Goal: Task Accomplishment & Management: Manage account settings

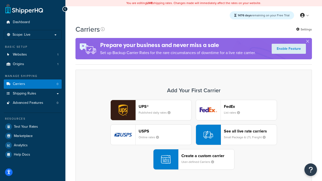
click at [194, 135] on div "UPS® Published daily rates FedEx List rates USPS Online rates See all live rate…" at bounding box center [194, 135] width 226 height 70
click at [250, 107] on header "FedEx" at bounding box center [250, 106] width 53 height 5
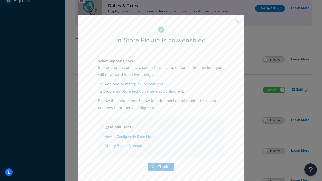
click at [230, 23] on button "button" at bounding box center [230, 23] width 1 height 1
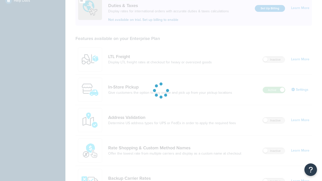
scroll to position [154, 0]
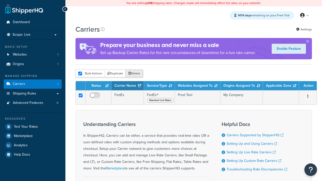
click at [134, 74] on button "Delete" at bounding box center [133, 74] width 17 height 8
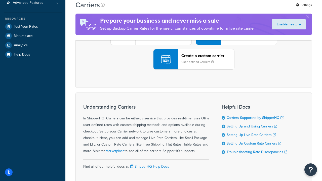
click at [194, 70] on div "UPS® Published daily rates FedEx List rates USPS Online rates See all live rate…" at bounding box center [194, 35] width 226 height 70
click at [194, 65] on div "Create a custom carrier User-defined Carriers" at bounding box center [207, 59] width 53 height 12
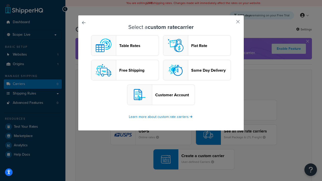
click at [125, 46] on header "Table Rates" at bounding box center [138, 45] width 39 height 5
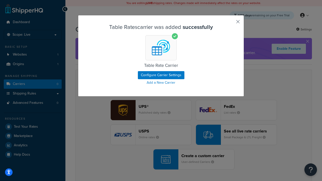
click at [230, 23] on button "button" at bounding box center [230, 23] width 1 height 1
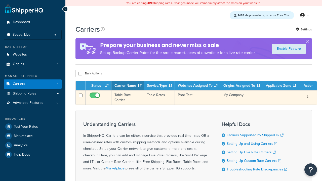
click at [307, 97] on icon "button" at bounding box center [307, 97] width 1 height 4
click at [0, 0] on link "Edit" at bounding box center [0, 0] width 0 height 0
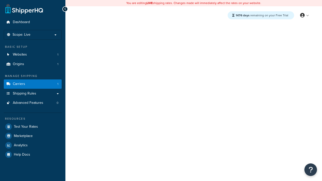
select select "25"
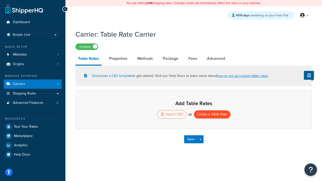
click at [212, 115] on button "Create a Table Rate" at bounding box center [212, 114] width 36 height 8
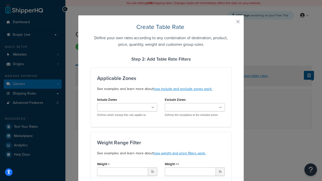
type input "10"
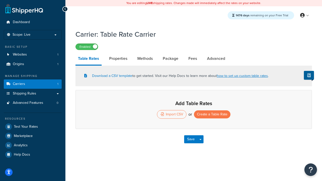
select select "25"
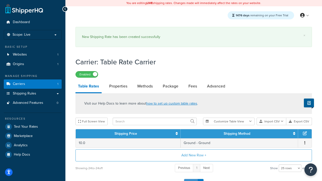
click at [191, 179] on button "Save" at bounding box center [191, 183] width 14 height 8
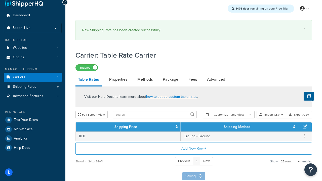
scroll to position [0, 0]
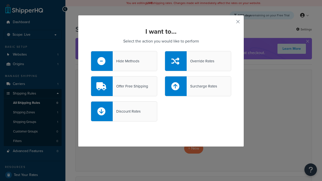
click at [198, 61] on div "Override Rates" at bounding box center [201, 61] width 28 height 7
click at [0, 0] on input "Override Rates" at bounding box center [0, 0] width 0 height 0
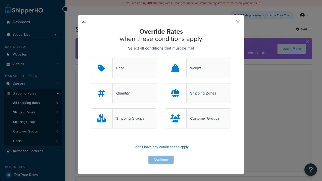
click at [124, 68] on div "Price" at bounding box center [119, 68] width 12 height 7
click at [0, 0] on input "Price" at bounding box center [0, 0] width 0 height 0
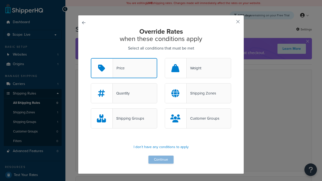
click at [161, 160] on button "Continue" at bounding box center [160, 160] width 25 height 8
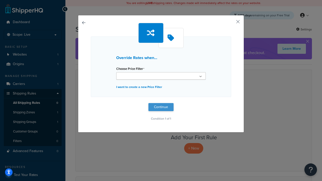
click at [161, 107] on button "Continue" at bounding box center [160, 107] width 25 height 8
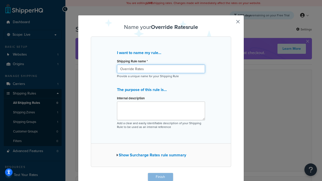
type input "Override Rates"
click at [160, 177] on button "Finish" at bounding box center [160, 177] width 25 height 8
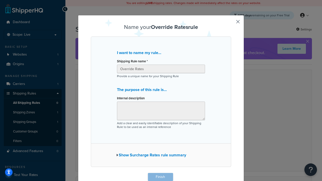
scroll to position [1, 0]
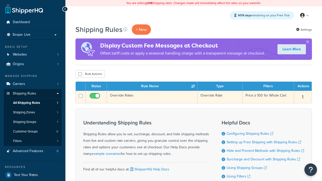
click at [302, 98] on icon "button" at bounding box center [302, 97] width 1 height 4
click at [0, 0] on link "Edit" at bounding box center [0, 0] width 0 height 0
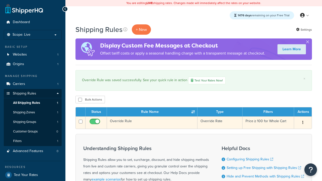
click at [302, 123] on icon "button" at bounding box center [302, 123] width 1 height 4
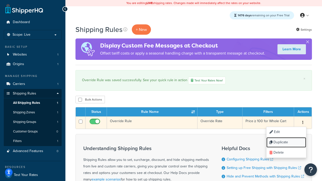
click at [286, 143] on link "Duplicate" at bounding box center [286, 142] width 40 height 10
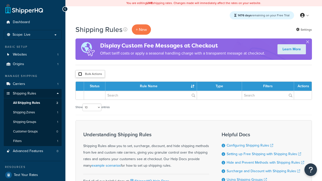
click at [80, 74] on input "checkbox" at bounding box center [80, 74] width 4 height 4
checkbox input "true"
click at [0, 0] on button "Duplicate" at bounding box center [0, 0] width 0 height 0
click at [90, 74] on button "Bulk Actions" at bounding box center [89, 74] width 29 height 8
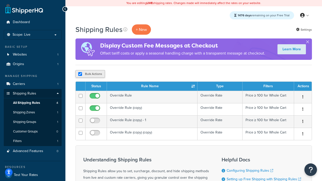
click at [90, 74] on button "Bulk Actions" at bounding box center [89, 74] width 29 height 8
checkbox input "true"
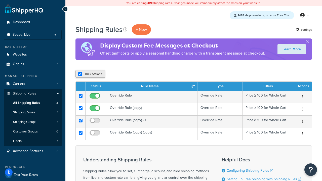
checkbox input "true"
click at [0, 0] on button "Delete" at bounding box center [0, 0] width 0 height 0
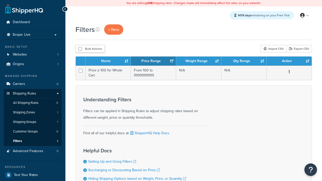
click at [90, 49] on button "Bulk Actions" at bounding box center [89, 49] width 29 height 8
checkbox input "true"
click at [0, 0] on button "Delete" at bounding box center [0, 0] width 0 height 0
